Goal: Obtain resource: Download file/media

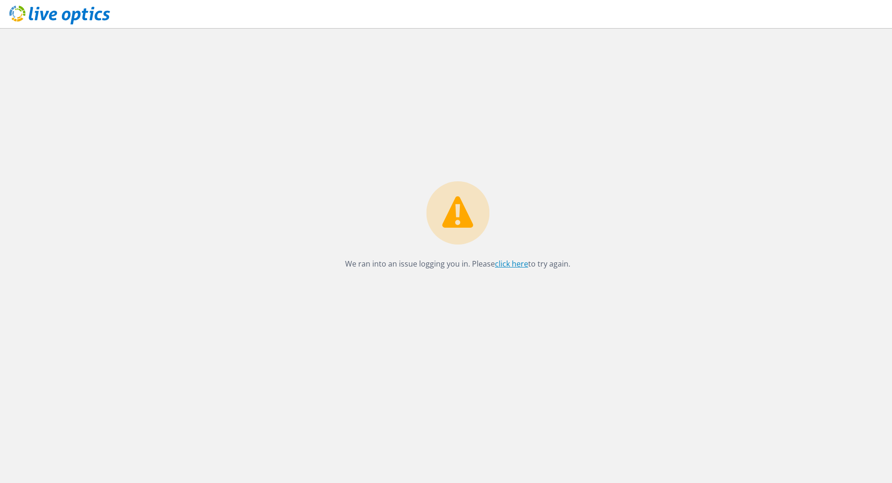
click at [509, 267] on link "click here" at bounding box center [511, 263] width 33 height 10
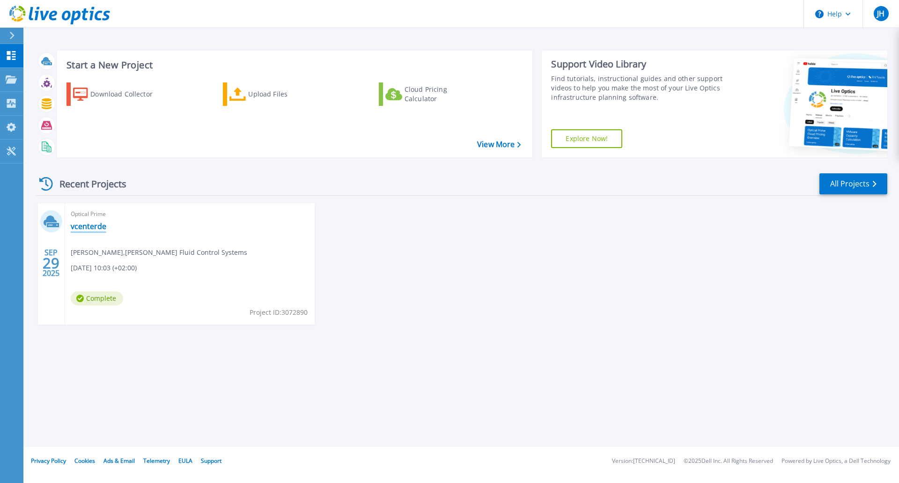
click at [88, 228] on link "vcenterde" at bounding box center [89, 225] width 36 height 9
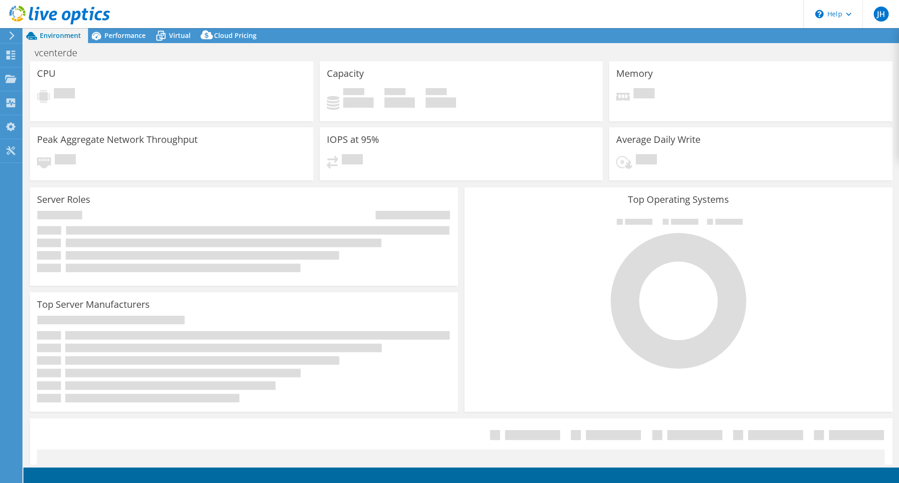
select select "USD"
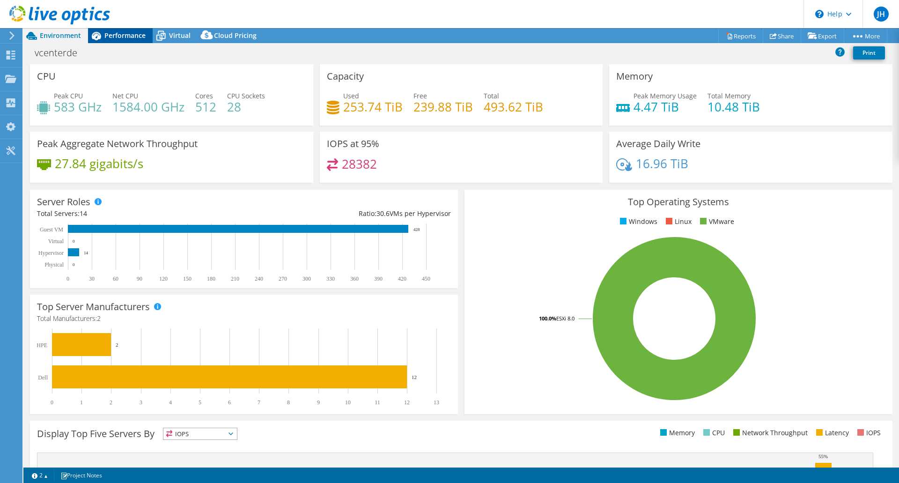
click at [124, 35] on span "Performance" at bounding box center [124, 35] width 41 height 9
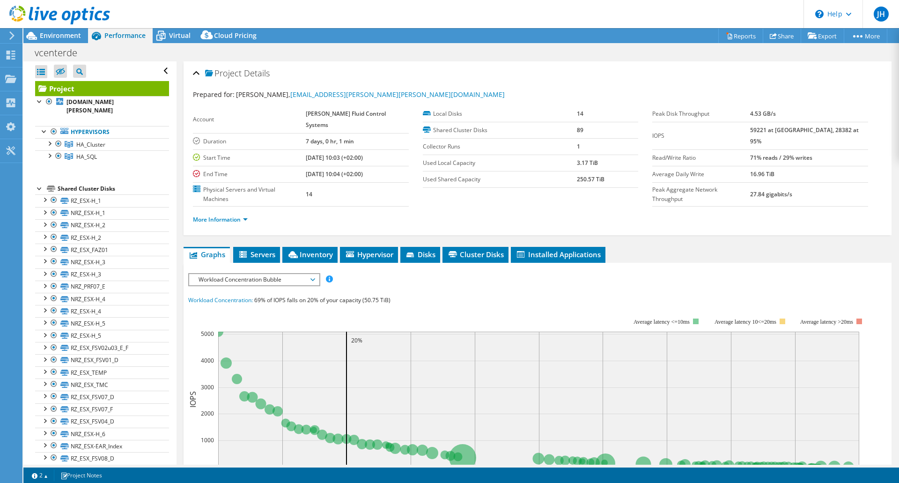
click at [643, 295] on div "Workload Concentration: 69% of IOPS falls on 20% of your capacity (50.75 TiB)" at bounding box center [537, 300] width 698 height 10
click at [55, 33] on span "Environment" at bounding box center [60, 35] width 41 height 9
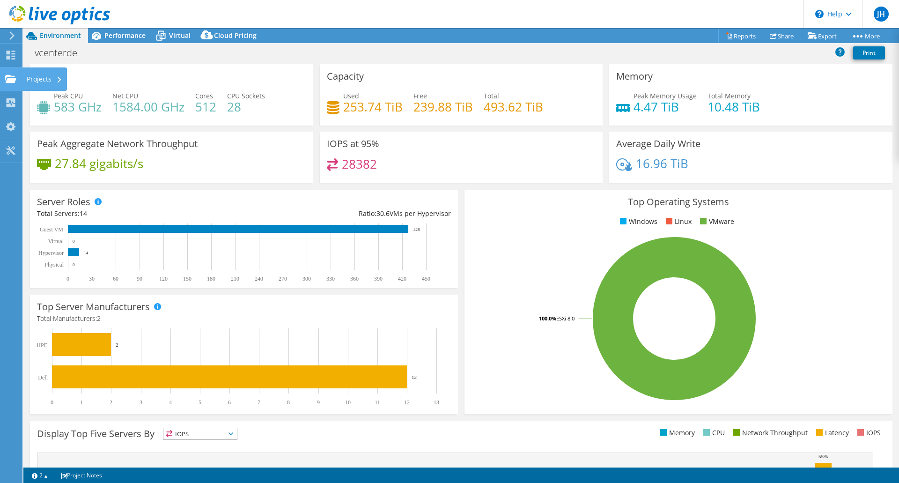
click at [24, 81] on div "Projects" at bounding box center [44, 78] width 45 height 23
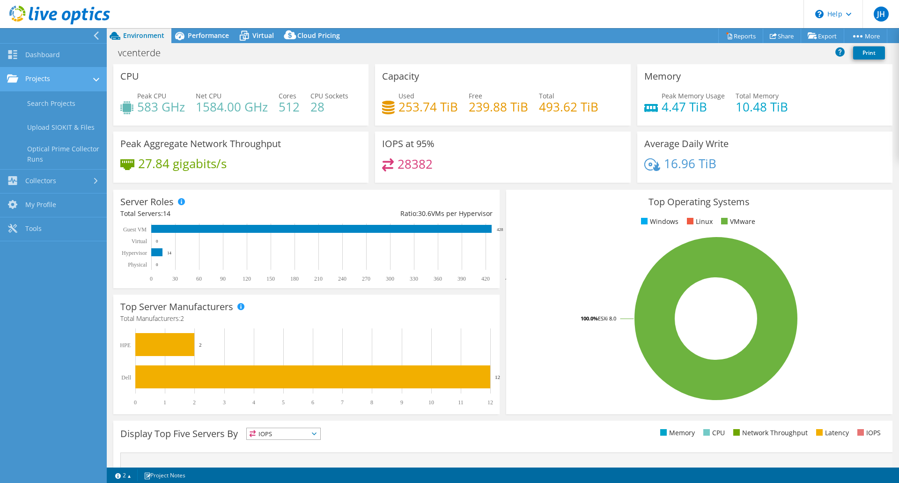
click at [51, 82] on link "Projects" at bounding box center [53, 79] width 107 height 24
click at [52, 86] on link "Projects" at bounding box center [53, 79] width 107 height 24
click at [60, 109] on link "Search Projects" at bounding box center [53, 103] width 107 height 24
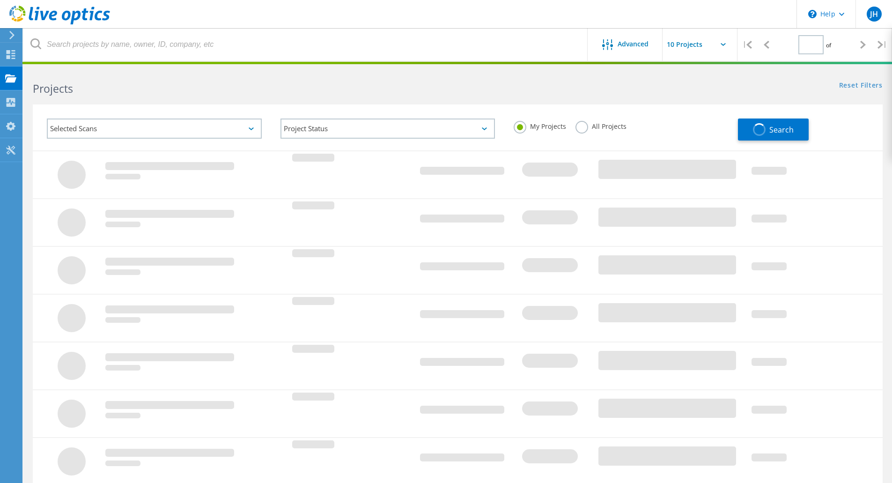
type input "1"
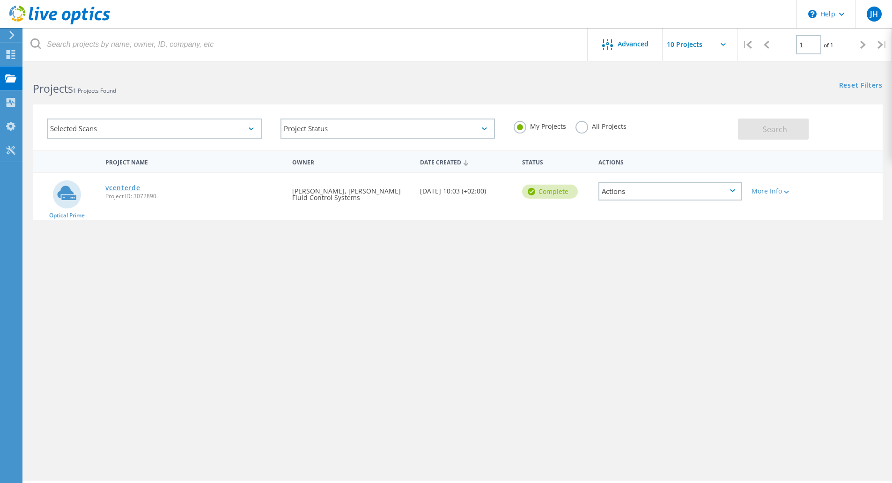
click at [118, 188] on link "vcenterde" at bounding box center [122, 187] width 35 height 7
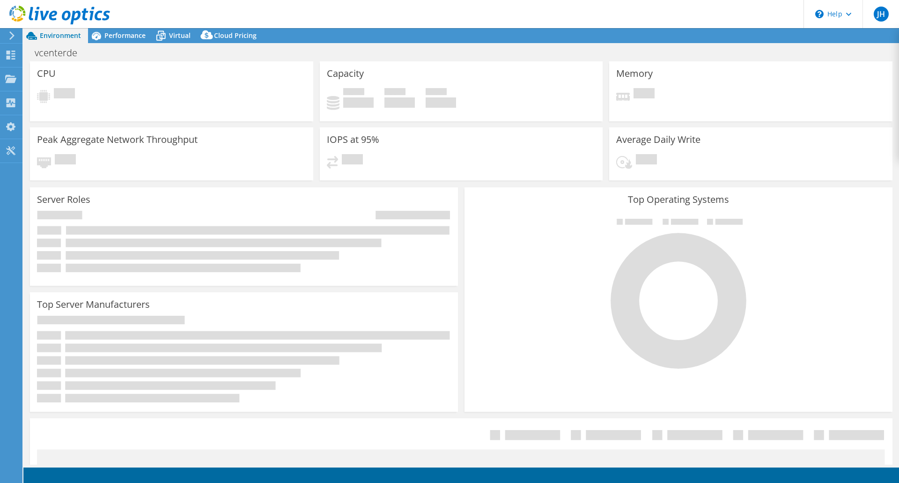
select select "USD"
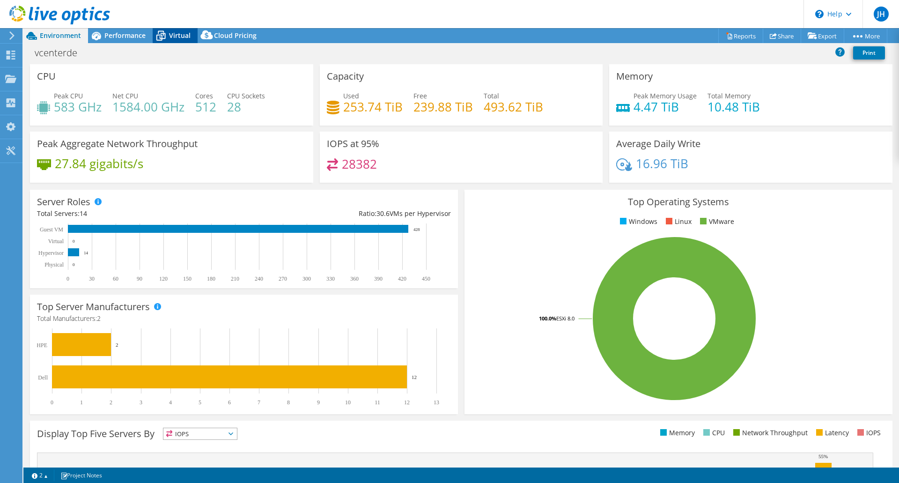
click at [172, 34] on span "Virtual" at bounding box center [180, 35] width 22 height 9
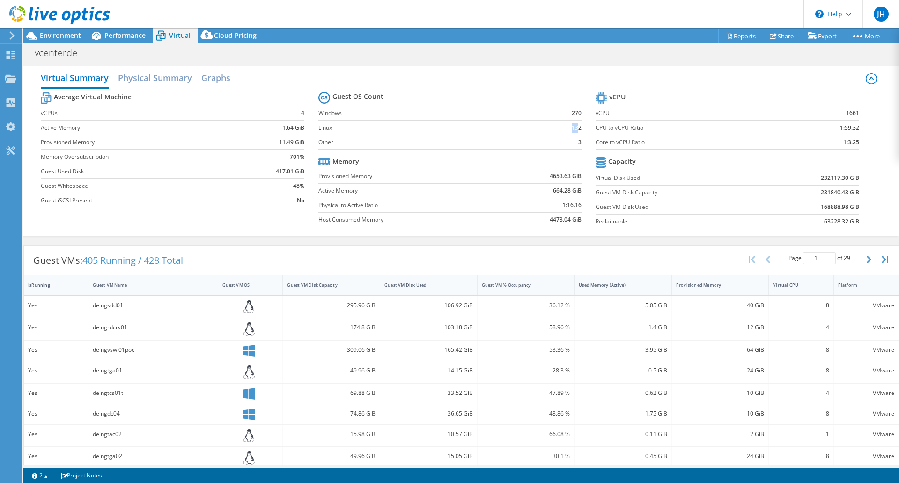
drag, startPoint x: 564, startPoint y: 128, endPoint x: 572, endPoint y: 115, distance: 14.7
click at [573, 121] on td "132" at bounding box center [564, 127] width 35 height 15
click at [572, 114] on b "270" at bounding box center [577, 113] width 10 height 9
click at [728, 35] on link "Reports" at bounding box center [740, 36] width 45 height 15
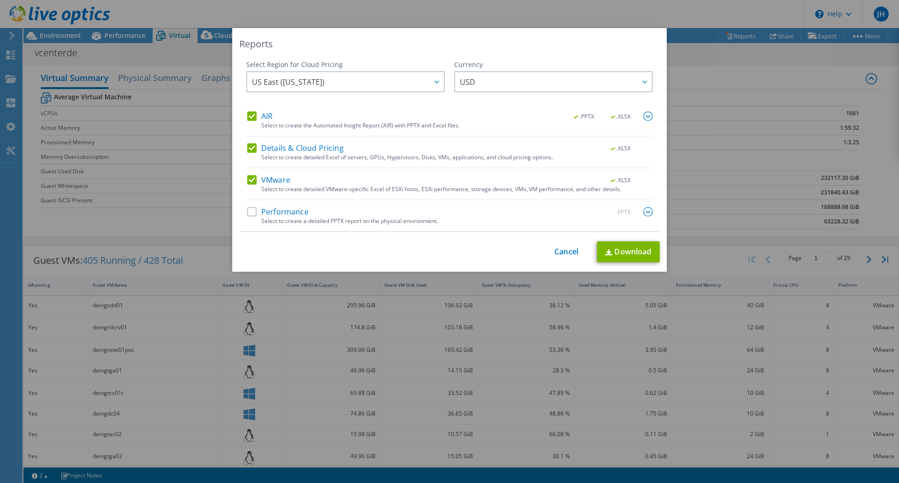
click at [247, 212] on label "Performance" at bounding box center [277, 211] width 61 height 9
click at [0, 0] on input "Performance" at bounding box center [0, 0] width 0 height 0
click at [646, 212] on img at bounding box center [647, 211] width 9 height 9
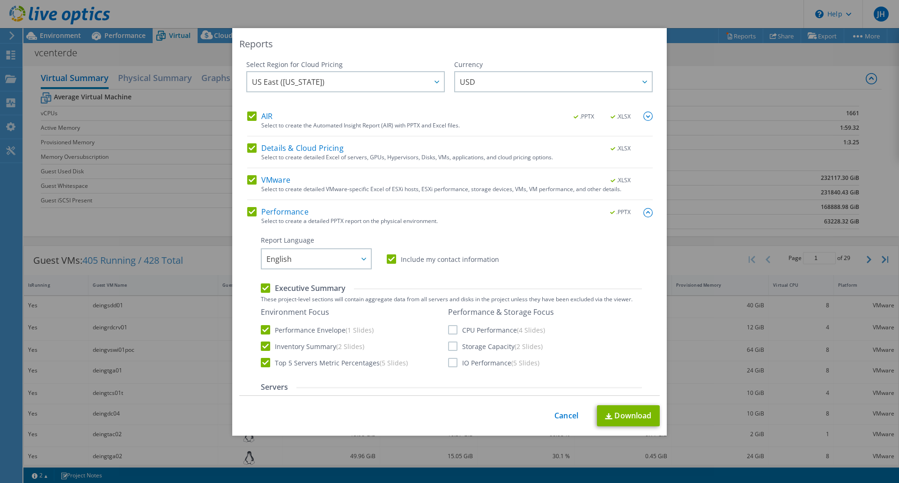
click at [449, 364] on label "IO Performance (5 Slides)" at bounding box center [493, 362] width 91 height 9
click at [0, 0] on input "IO Performance (5 Slides)" at bounding box center [0, 0] width 0 height 0
click at [628, 411] on link "Download" at bounding box center [628, 415] width 63 height 21
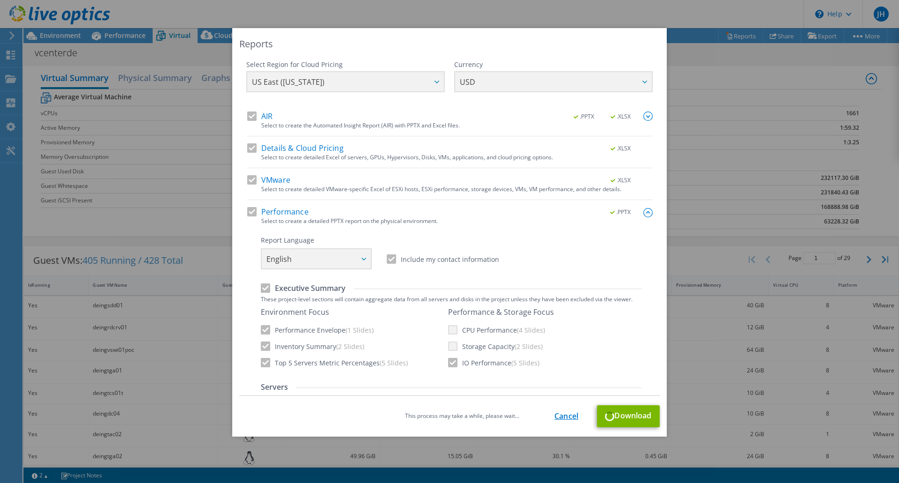
click at [560, 414] on link "Cancel" at bounding box center [566, 415] width 24 height 9
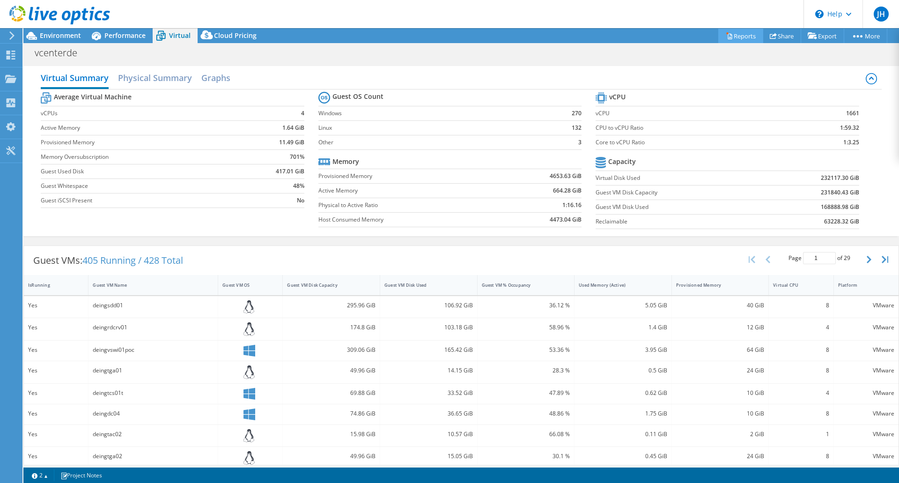
click at [734, 37] on link "Reports" at bounding box center [740, 36] width 45 height 15
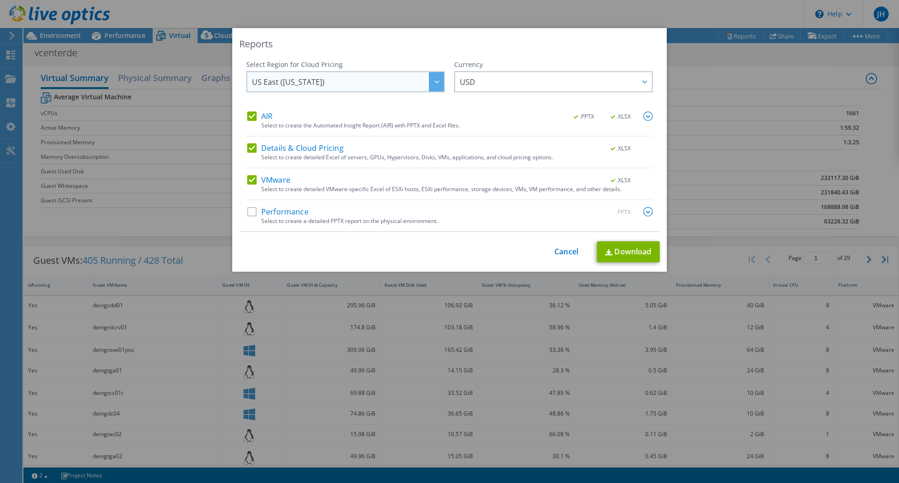
click at [352, 88] on span "US East ([US_STATE])" at bounding box center [348, 81] width 192 height 19
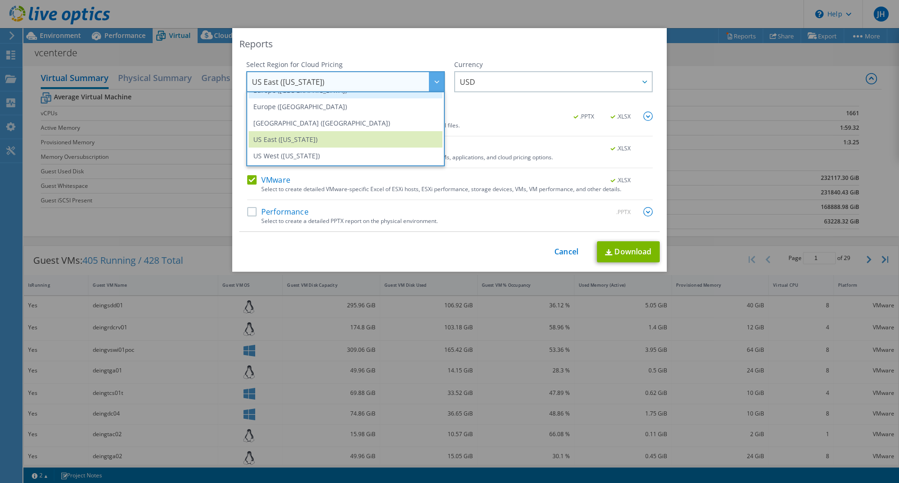
scroll to position [80, 0]
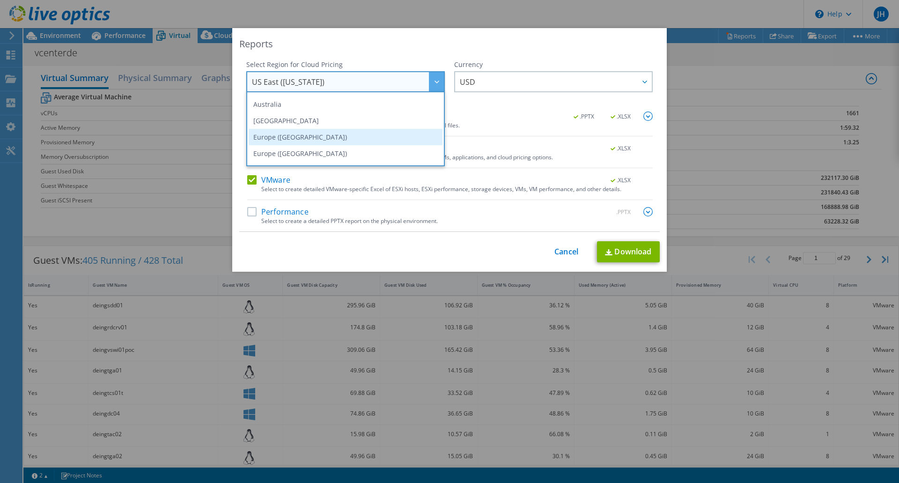
click at [301, 135] on li "Europe ([GEOGRAPHIC_DATA])" at bounding box center [346, 137] width 194 height 16
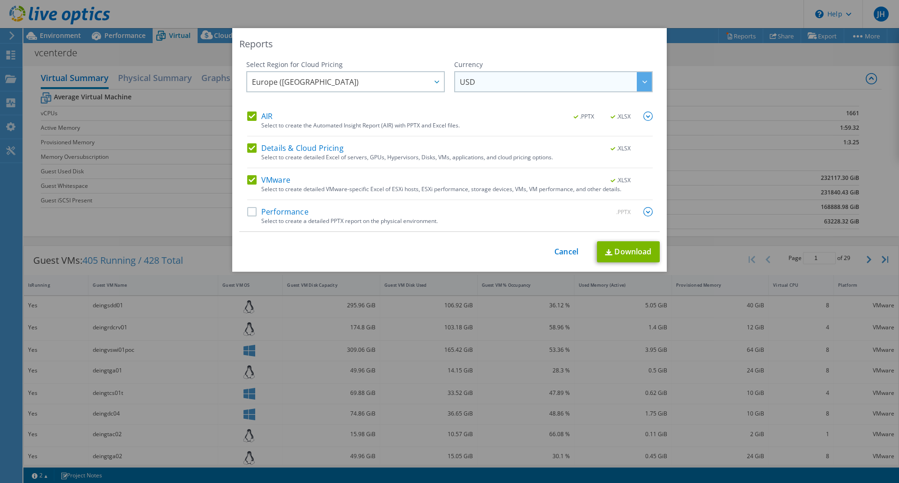
click at [481, 81] on span "USD" at bounding box center [556, 81] width 192 height 19
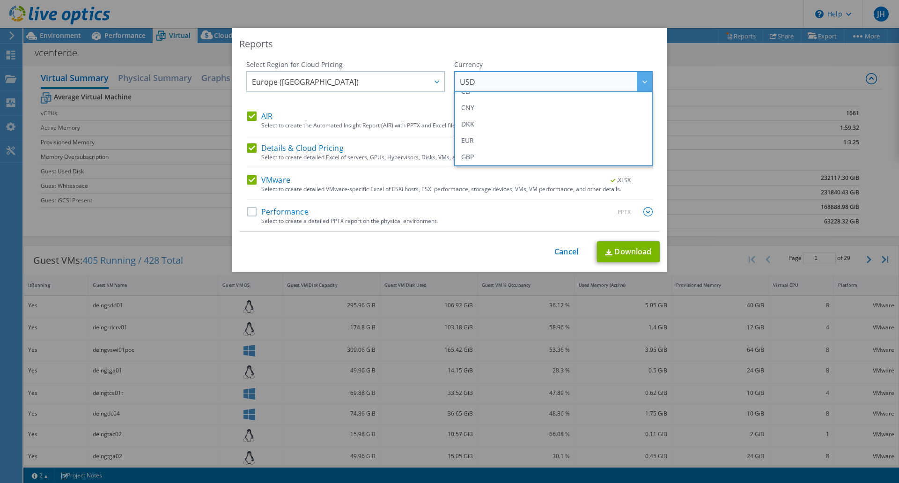
scroll to position [94, 0]
click at [493, 139] on li "EUR" at bounding box center [553, 139] width 194 height 16
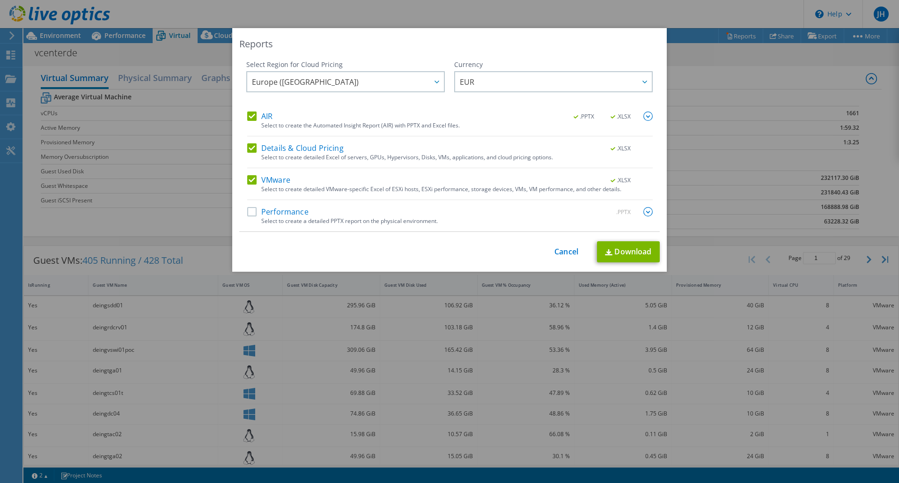
click at [251, 209] on label "Performance" at bounding box center [277, 211] width 61 height 9
click at [0, 0] on input "Performance" at bounding box center [0, 0] width 0 height 0
click at [642, 254] on link "Download" at bounding box center [628, 251] width 63 height 21
click at [565, 255] on link "Cancel" at bounding box center [566, 251] width 24 height 9
